Goal: Task Accomplishment & Management: Use online tool/utility

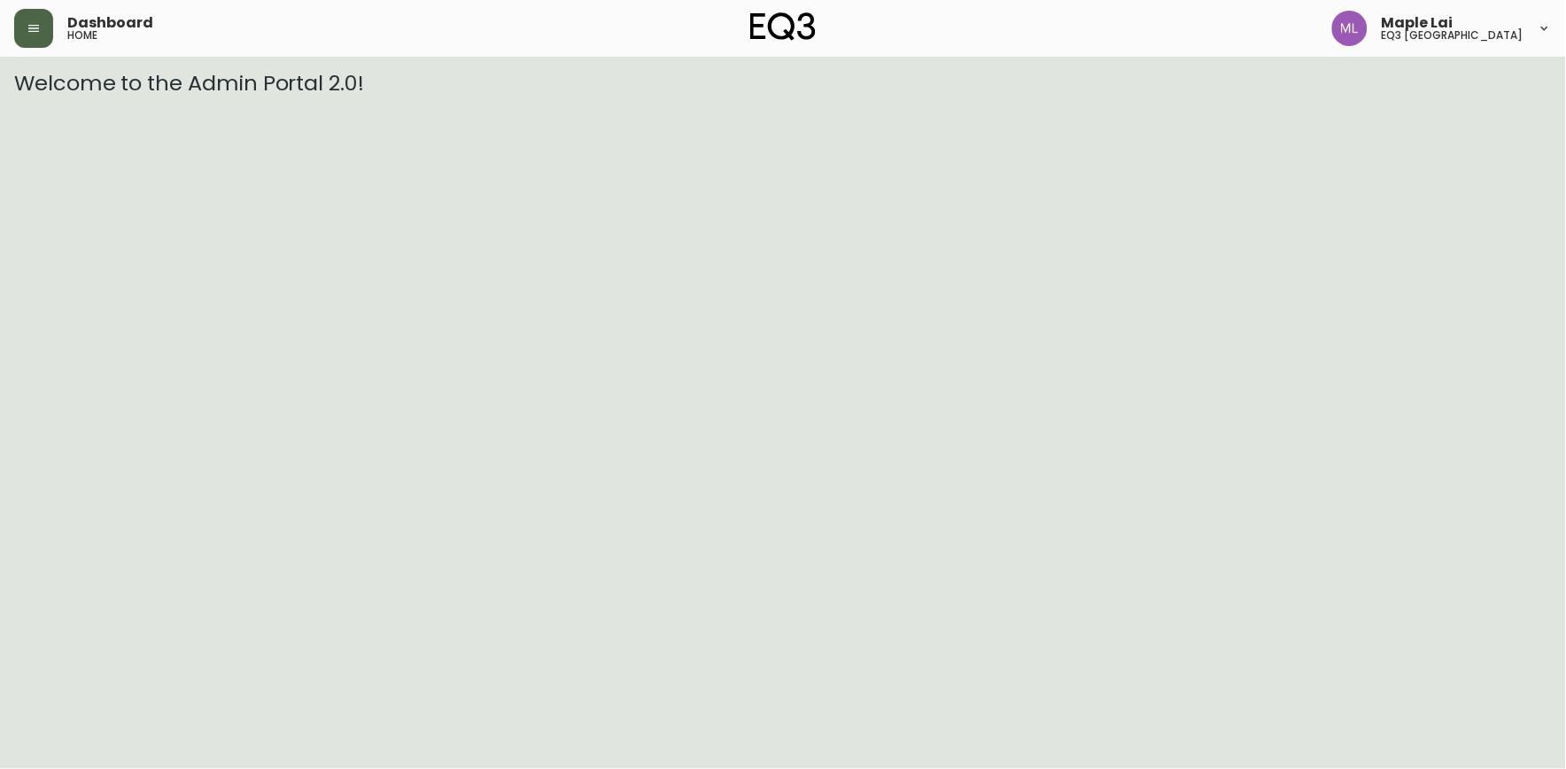
click at [22, 27] on button "button" at bounding box center [33, 28] width 39 height 39
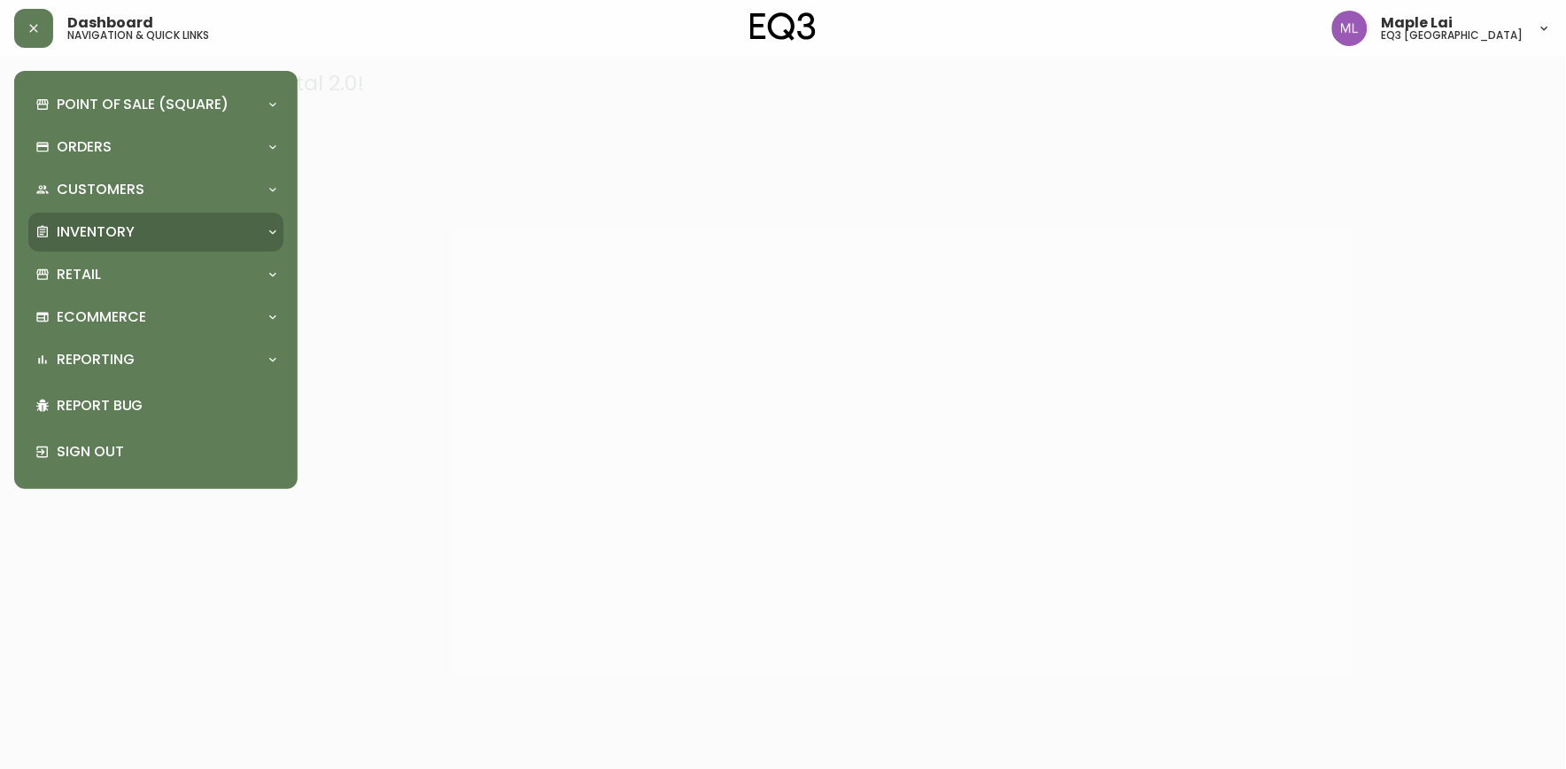
click at [137, 235] on div "Inventory" at bounding box center [146, 231] width 223 height 19
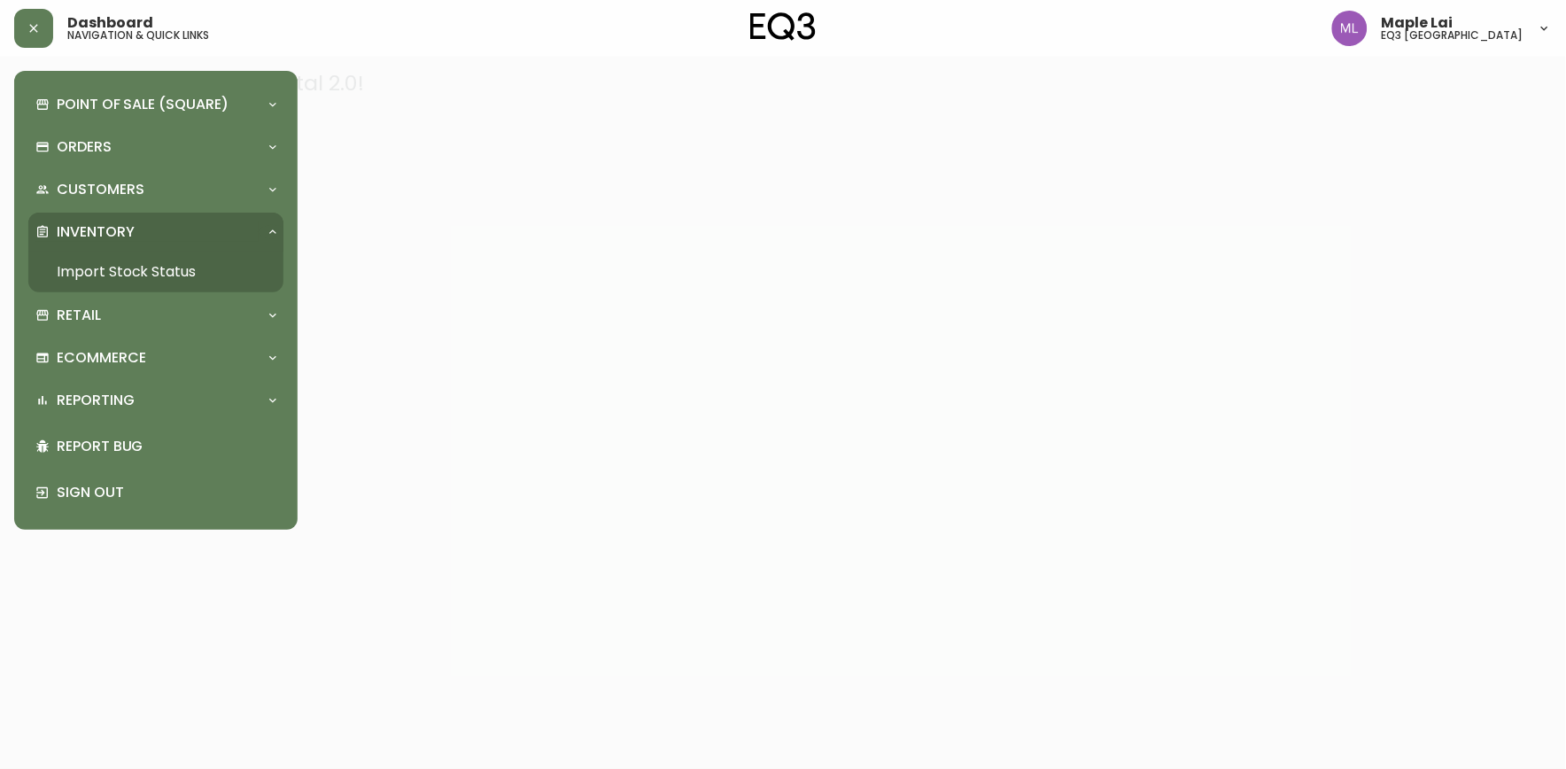
click at [214, 268] on link "Import Stock Status" at bounding box center [155, 272] width 255 height 41
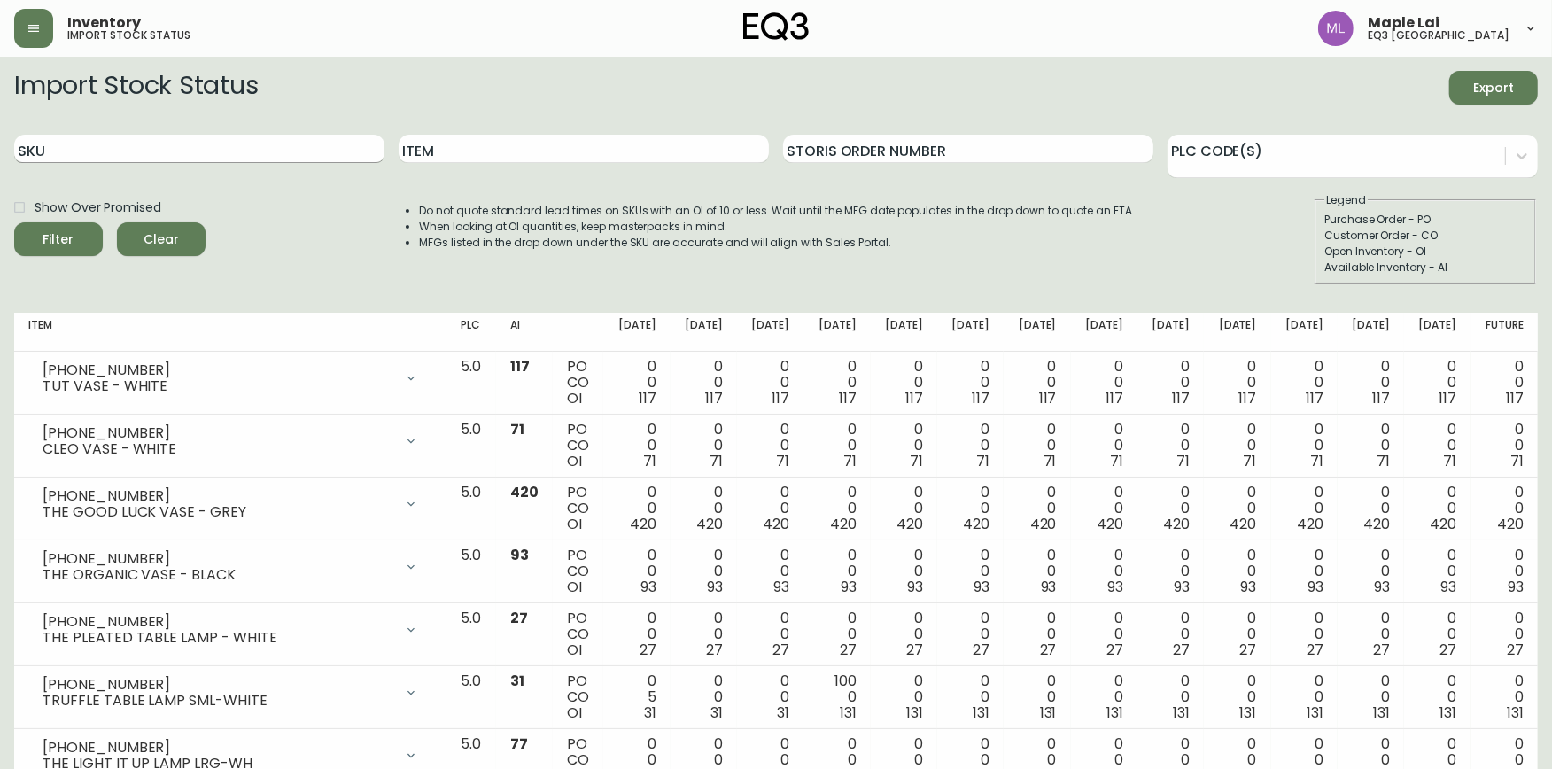
click at [290, 146] on input "SKU" at bounding box center [199, 149] width 370 height 28
paste input "[PHONE_NUMBER]"
click at [14, 222] on button "Filter" at bounding box center [58, 239] width 89 height 34
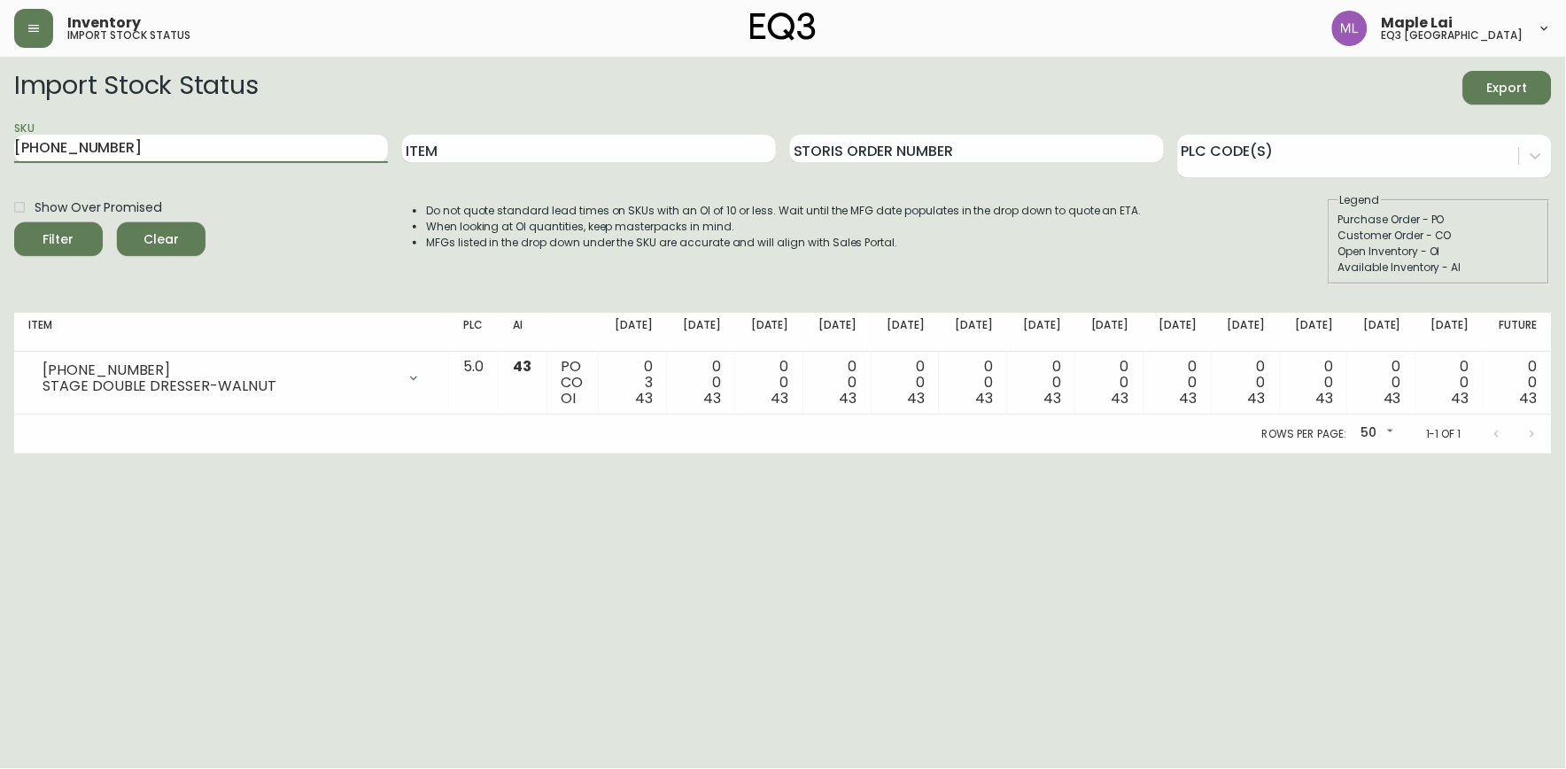
drag, startPoint x: 113, startPoint y: 143, endPoint x: -4, endPoint y: 143, distance: 117.8
click at [0, 143] on html "Inventory import stock status Maple Lai eq3 [GEOGRAPHIC_DATA] Import Stock Stat…" at bounding box center [783, 227] width 1566 height 454
paste input "37"
type input "[PHONE_NUMBER]"
click at [14, 222] on button "Filter" at bounding box center [58, 239] width 89 height 34
